Goal: Task Accomplishment & Management: Complete application form

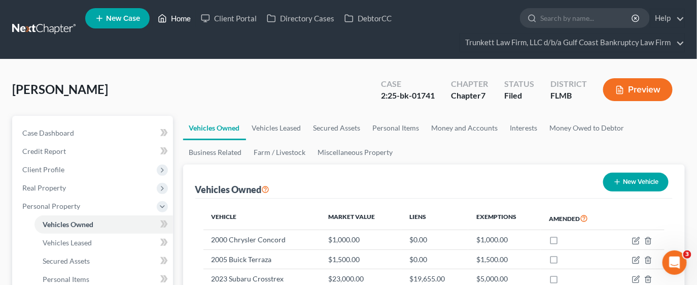
click at [181, 19] on link "Home" at bounding box center [174, 18] width 43 height 18
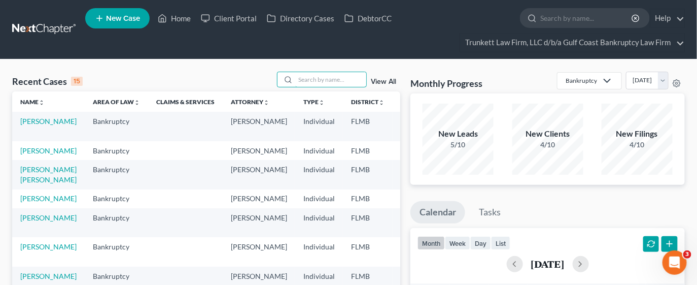
drag, startPoint x: 333, startPoint y: 75, endPoint x: 326, endPoint y: 70, distance: 8.7
click at [333, 75] on input "search" at bounding box center [330, 79] width 71 height 15
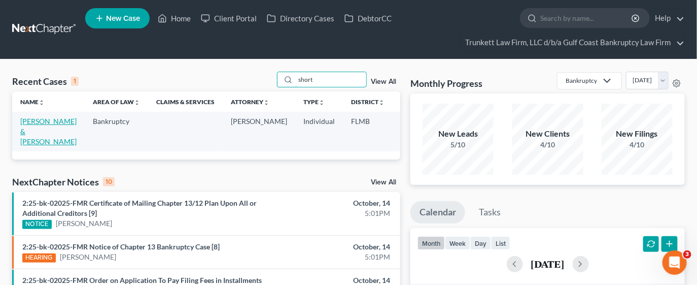
type input "short"
click at [29, 133] on link "[PERSON_NAME] & [PERSON_NAME]" at bounding box center [48, 131] width 56 height 29
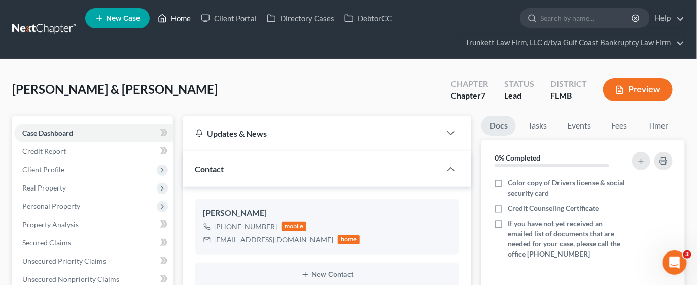
drag, startPoint x: 185, startPoint y: 16, endPoint x: 188, endPoint y: 23, distance: 7.5
click at [185, 16] on link "Home" at bounding box center [174, 18] width 43 height 18
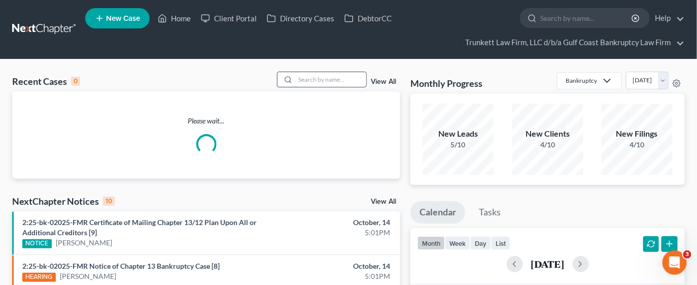
click at [340, 79] on input "search" at bounding box center [330, 79] width 71 height 15
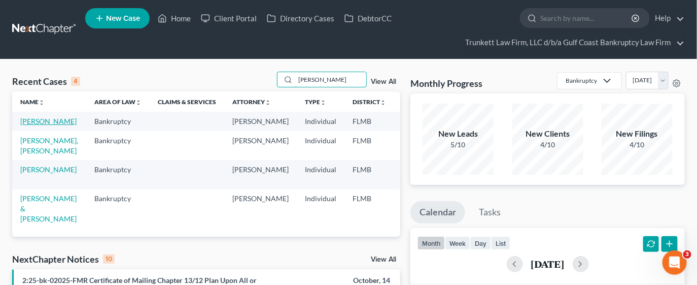
type input "[PERSON_NAME]"
click at [28, 125] on link "[PERSON_NAME]" at bounding box center [48, 121] width 56 height 9
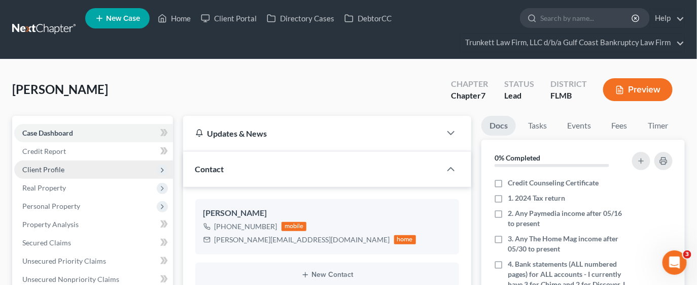
scroll to position [65, 0]
click at [29, 165] on span "Client Profile" at bounding box center [43, 169] width 42 height 9
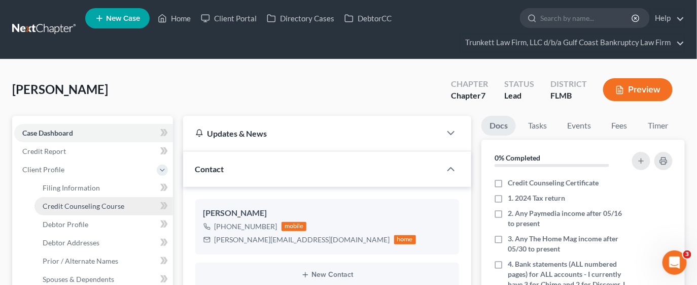
click at [43, 205] on span "Credit Counseling Course" at bounding box center [84, 206] width 82 height 9
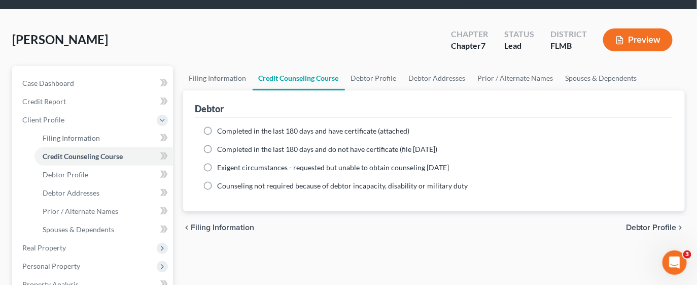
scroll to position [76, 0]
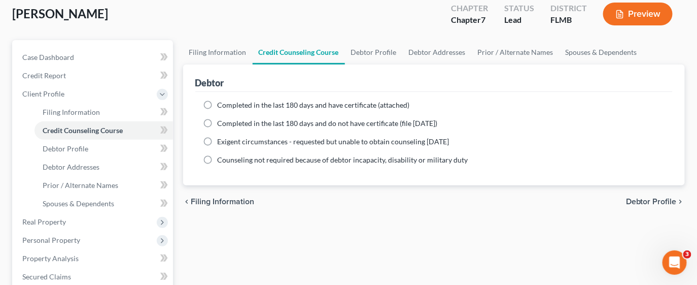
click at [218, 102] on label "Completed in the last 180 days and have certificate (attached)" at bounding box center [314, 105] width 192 height 10
click at [222, 102] on input "Completed in the last 180 days and have certificate (attached)" at bounding box center [225, 103] width 7 height 7
radio input "true"
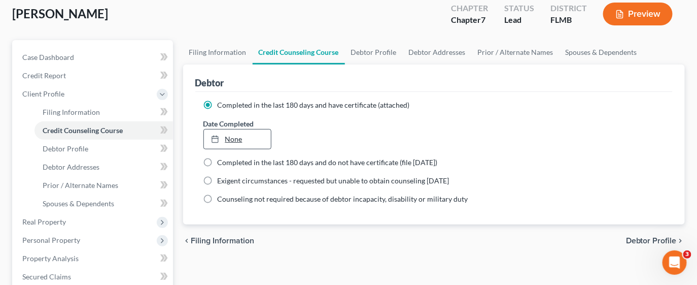
type input "[DATE]"
click at [234, 140] on link "None" at bounding box center [238, 138] width 68 height 19
click at [636, 241] on span "Debtor Profile" at bounding box center [651, 241] width 51 height 8
select select "2"
select select "0"
